Goal: Information Seeking & Learning: Understand process/instructions

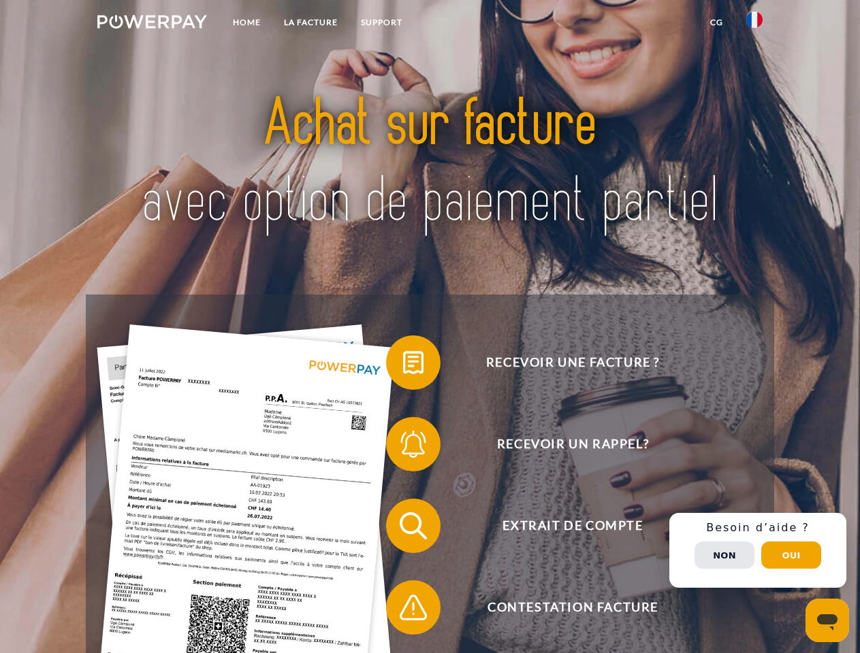
click at [152, 24] on img at bounding box center [152, 22] width 110 height 14
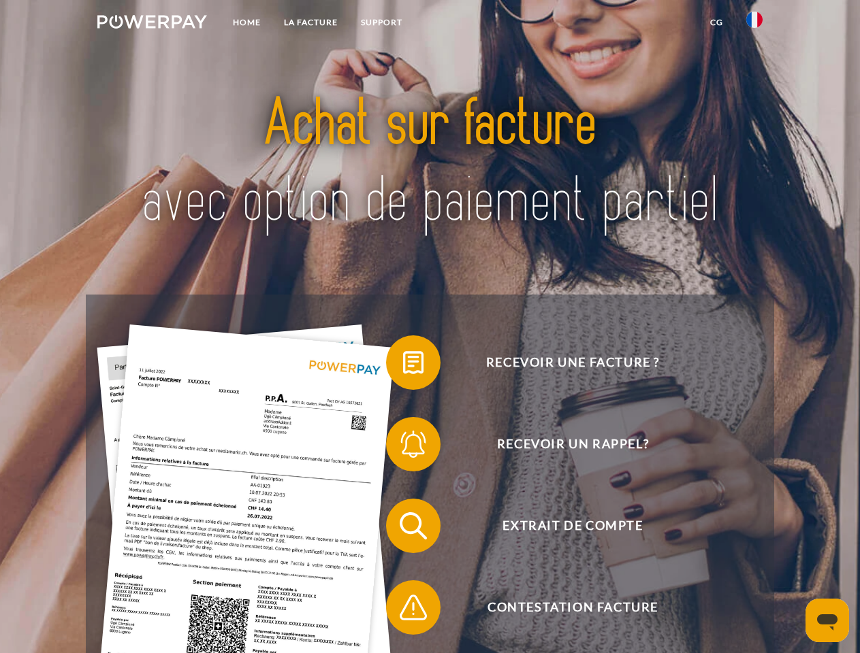
click at [754, 24] on img at bounding box center [754, 20] width 16 height 16
click at [716, 22] on link "CG" at bounding box center [716, 22] width 36 height 24
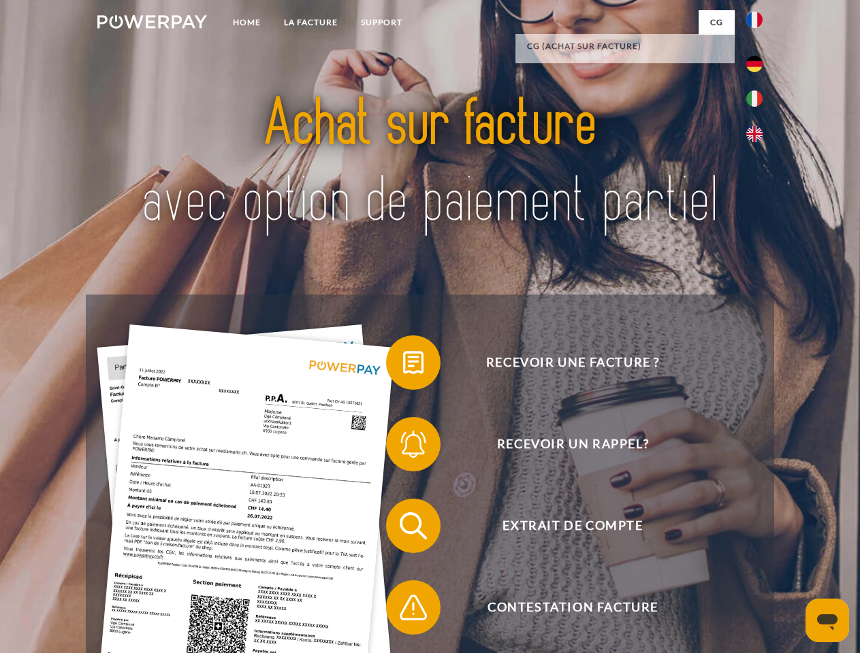
click at [403, 365] on span at bounding box center [393, 363] width 68 height 68
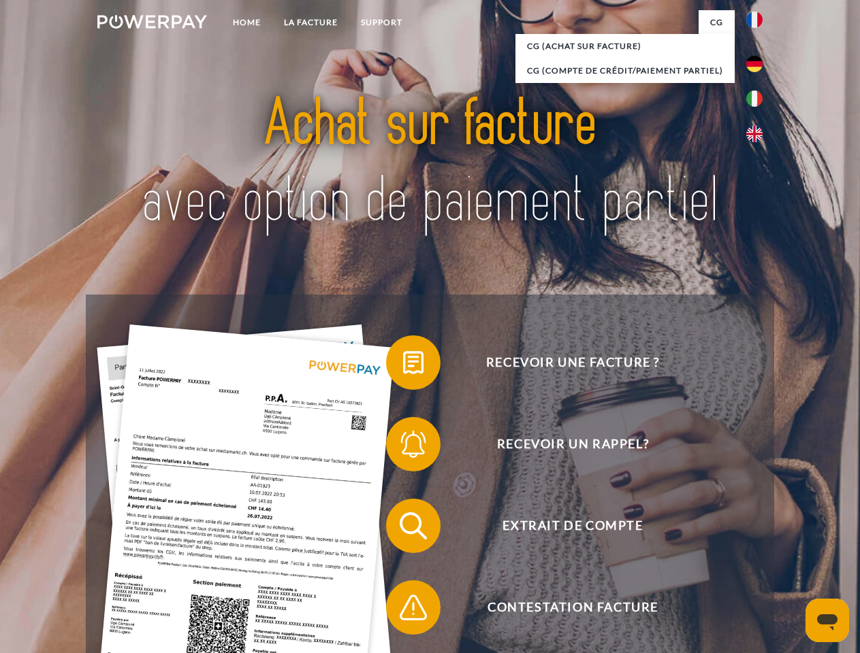
click at [403, 447] on span at bounding box center [393, 444] width 68 height 68
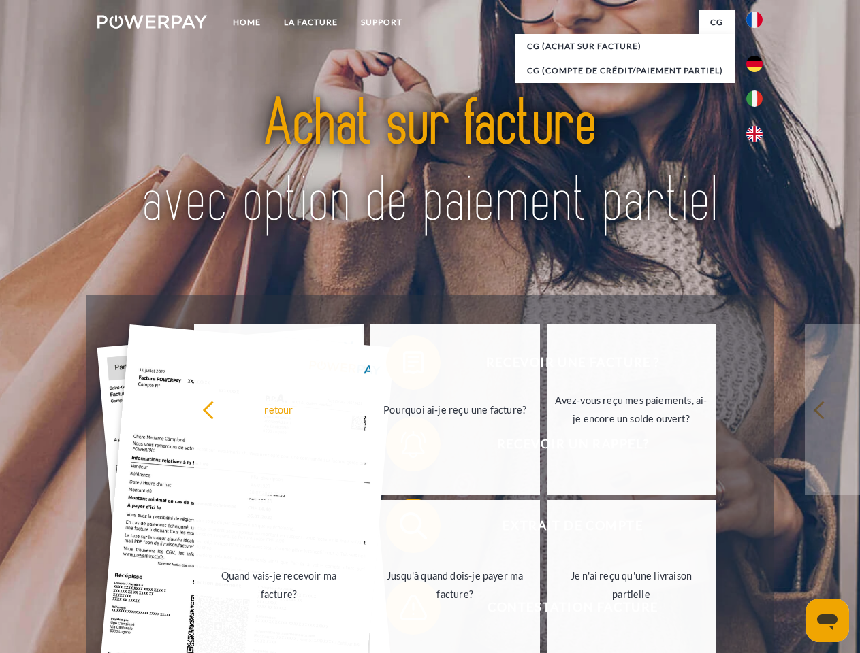
click at [403, 529] on link "Jusqu'à quand dois-je payer ma facture?" at bounding box center [454, 585] width 169 height 170
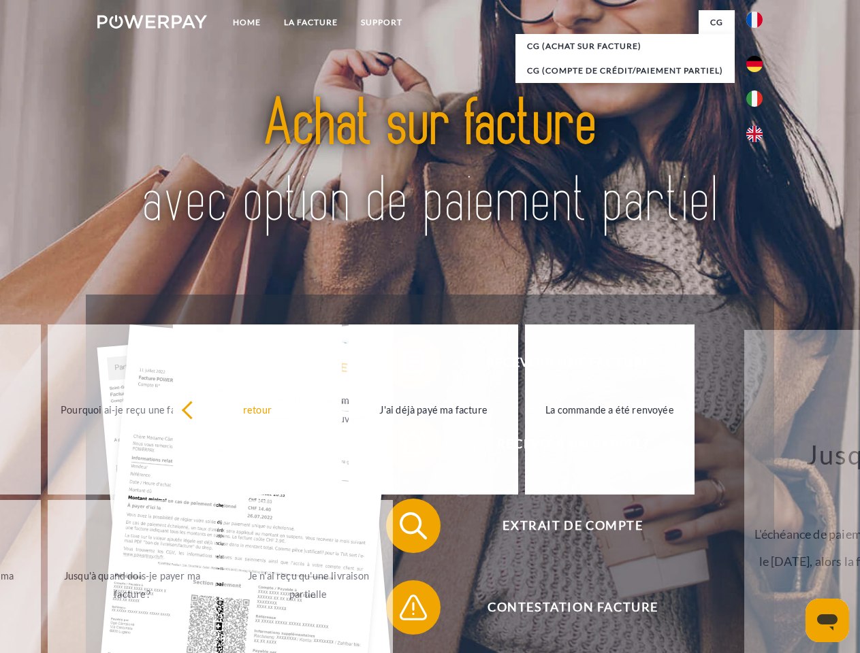
click at [403, 610] on span at bounding box center [393, 608] width 68 height 68
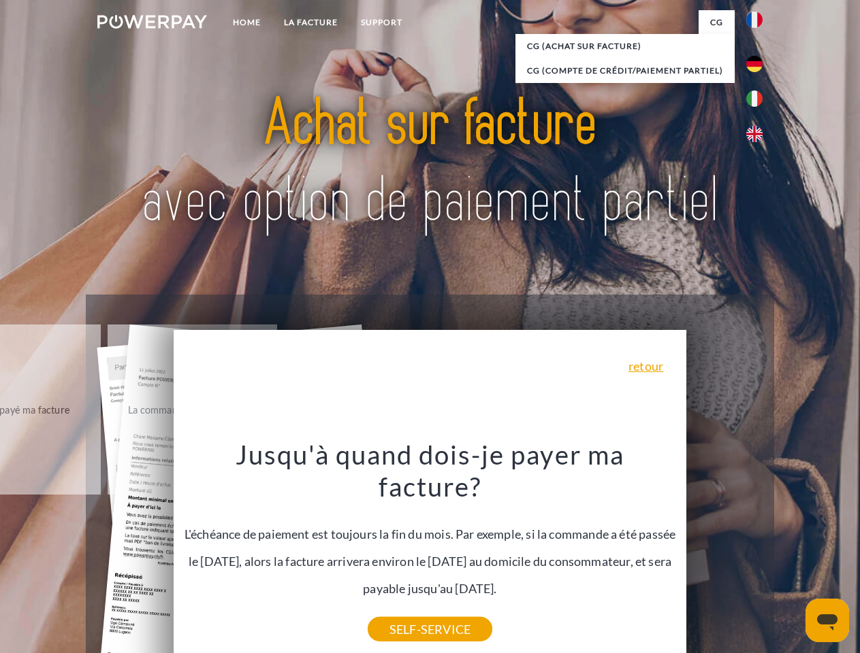
click at [757, 551] on div "Recevoir une facture ? Recevoir un rappel? Extrait de compte retour" at bounding box center [429, 567] width 687 height 544
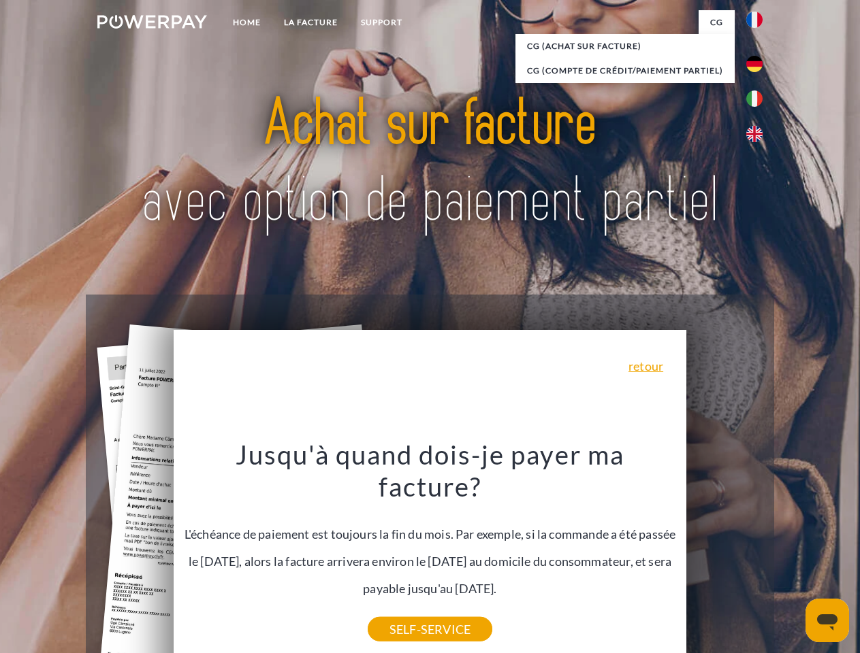
click at [724, 553] on span "Extrait de compte" at bounding box center [572, 526] width 333 height 54
click at [791, 555] on header "Home LA FACTURE Support" at bounding box center [430, 470] width 860 height 940
